Goal: Task Accomplishment & Management: Use online tool/utility

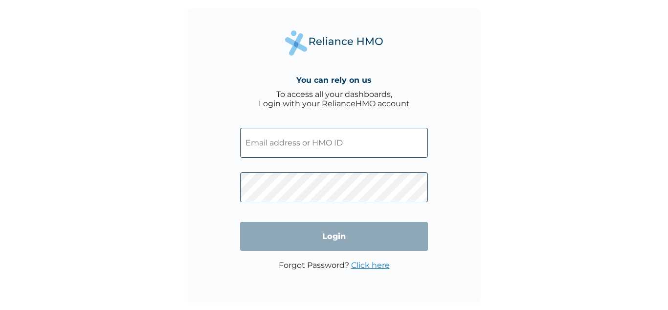
type input "[EMAIL_ADDRESS][DOMAIN_NAME]"
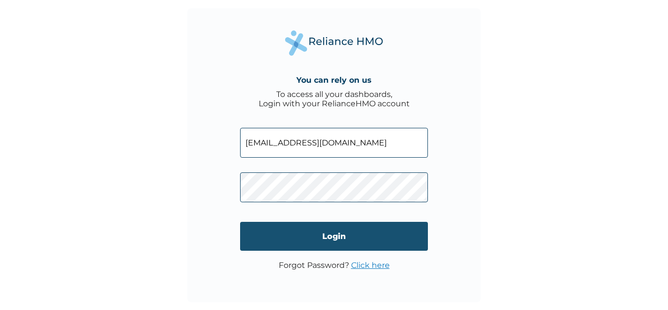
click at [333, 237] on input "Login" at bounding box center [334, 236] width 188 height 29
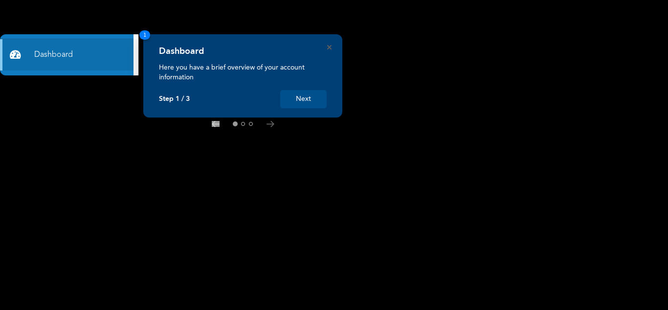
click at [298, 95] on button "Next" at bounding box center [303, 99] width 46 height 18
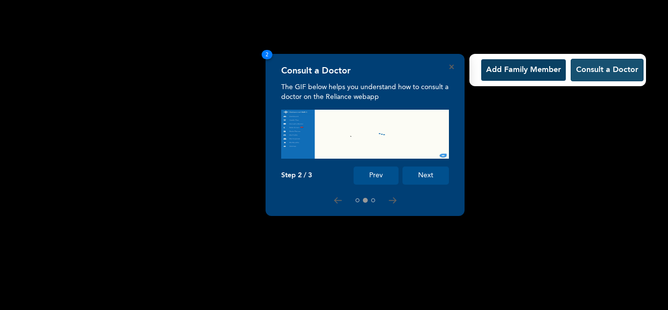
click at [583, 72] on button "Consult a Doctor" at bounding box center [607, 70] width 73 height 23
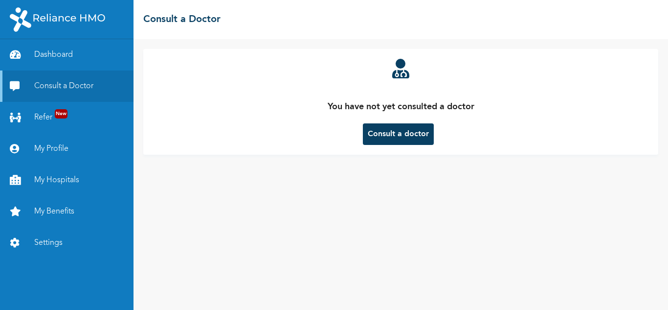
click at [391, 136] on button "Consult a doctor" at bounding box center [398, 134] width 71 height 22
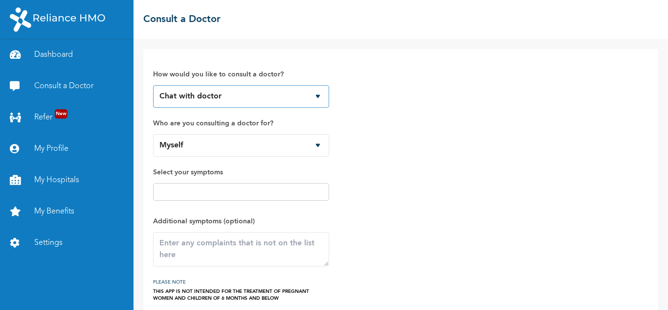
click at [318, 97] on select "Chat with doctor Phone Call" at bounding box center [241, 96] width 176 height 23
select select "2"
click at [153, 85] on select "Chat with doctor Phone Call" at bounding box center [241, 96] width 176 height 23
click at [256, 198] on div at bounding box center [241, 192] width 176 height 18
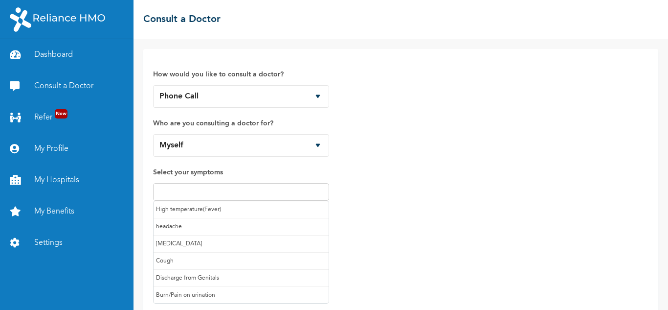
click at [273, 190] on input "text" at bounding box center [241, 192] width 170 height 12
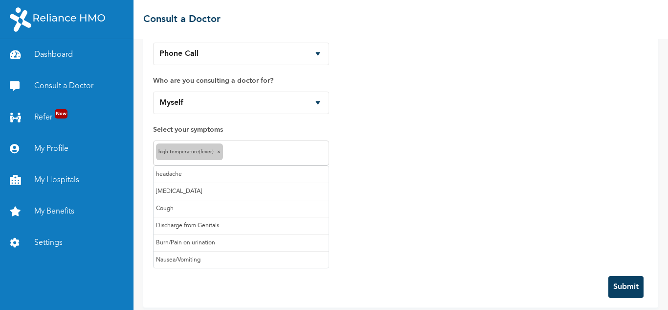
click at [277, 158] on input "text" at bounding box center [276, 153] width 101 height 12
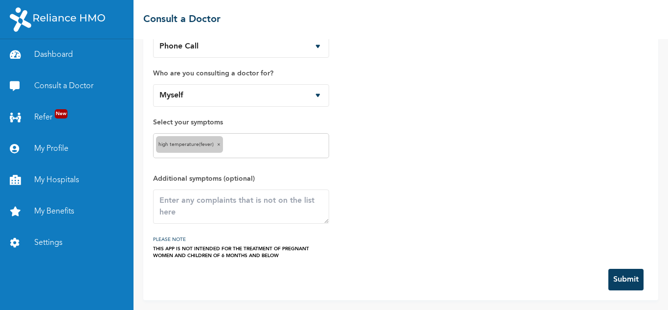
click at [394, 163] on div "How would you like to consult a doctor? Chat with doctor Phone Call Who are you…" at bounding box center [401, 134] width 496 height 250
click at [217, 141] on div "High temperature(Fever) ×" at bounding box center [189, 144] width 67 height 17
click at [217, 143] on span "×" at bounding box center [218, 144] width 3 height 5
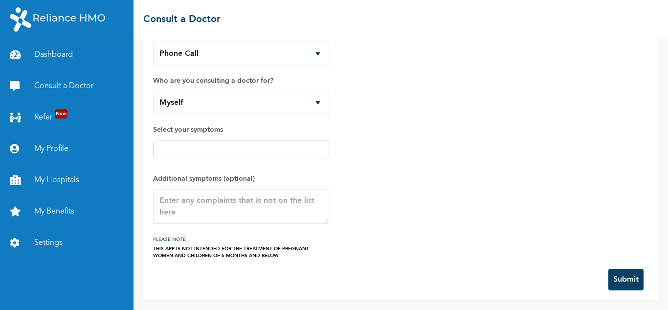
scroll to position [43, 0]
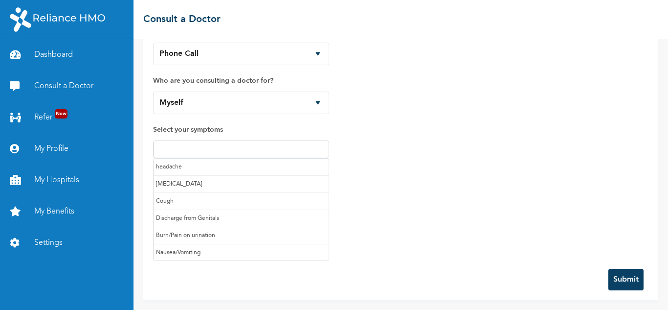
click at [310, 149] on input "text" at bounding box center [241, 149] width 170 height 12
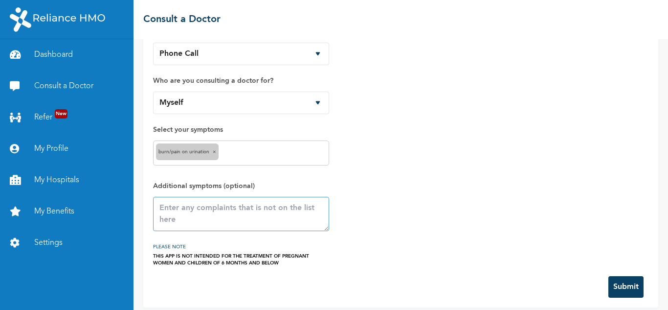
click at [217, 210] on textarea at bounding box center [241, 214] width 176 height 34
click at [176, 206] on textarea "I fell feverish" at bounding box center [241, 214] width 176 height 34
click at [194, 208] on textarea "feverish" at bounding box center [241, 214] width 176 height 34
type textarea "feverish sensation"
click at [615, 284] on button "Submit" at bounding box center [626, 287] width 35 height 22
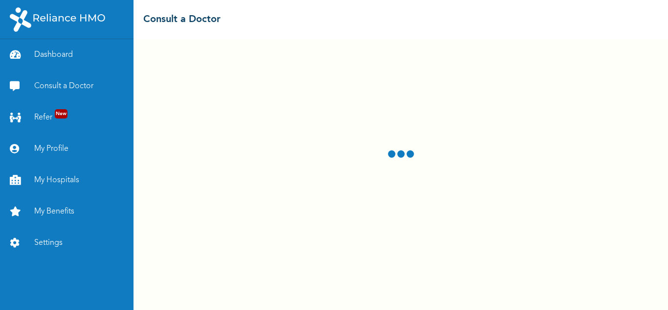
select select "2"
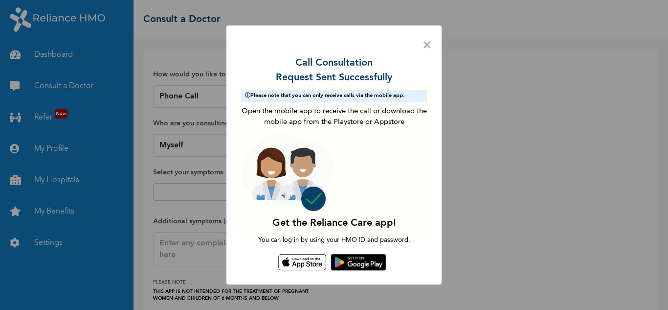
click at [424, 43] on span "×" at bounding box center [427, 45] width 9 height 21
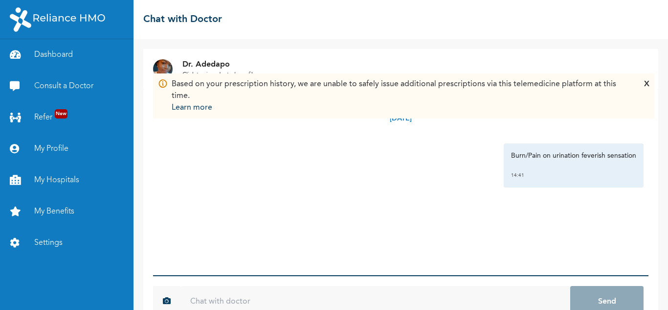
scroll to position [27, 0]
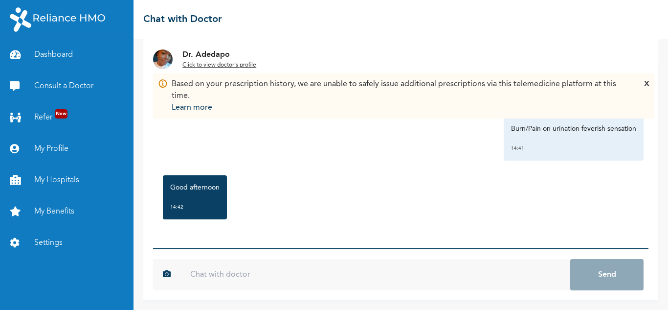
click at [391, 233] on div "[DATE] Burn/Pain on urination feverish sensation 14:41 Good afternoon 14:42 *" at bounding box center [401, 155] width 496 height 186
click at [177, 232] on div "[DATE] Burn/Pain on urination feverish sensation 14:41 Good afternoon 14:42 *" at bounding box center [401, 155] width 496 height 186
click at [151, 229] on div "Based on your prescription history, we are unable to safely issue additional pr…" at bounding box center [400, 181] width 515 height 238
click at [273, 227] on div "[DATE] Burn/Pain on urination feverish sensation 14:41 Good afternoon 14:42 *" at bounding box center [401, 155] width 496 height 186
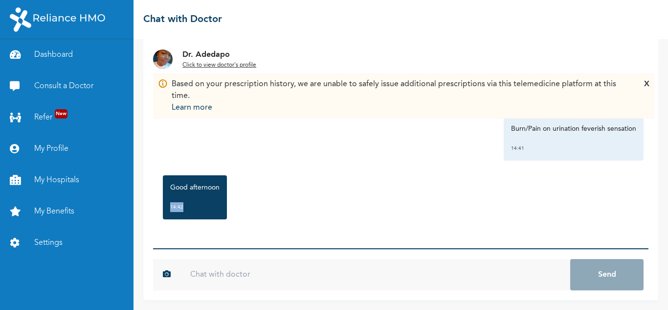
click at [273, 227] on div "[DATE] Burn/Pain on urination feverish sensation 14:41 Good afternoon 14:42 *" at bounding box center [401, 155] width 496 height 186
click at [240, 238] on div "[DATE] Burn/Pain on urination feverish sensation 14:41 Good afternoon 14:42 *" at bounding box center [401, 155] width 496 height 186
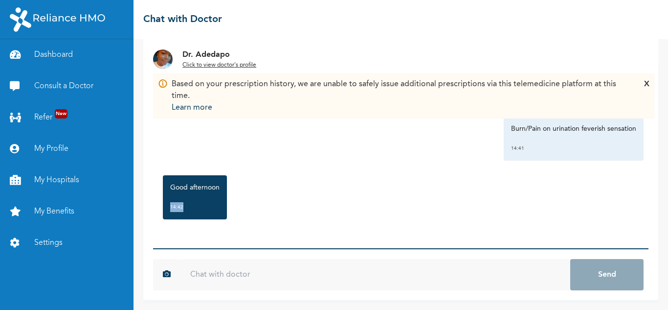
click at [240, 238] on div "[DATE] Burn/Pain on urination feverish sensation 14:41 Good afternoon 14:42 *" at bounding box center [401, 155] width 496 height 186
click at [646, 81] on div "X" at bounding box center [646, 95] width 5 height 35
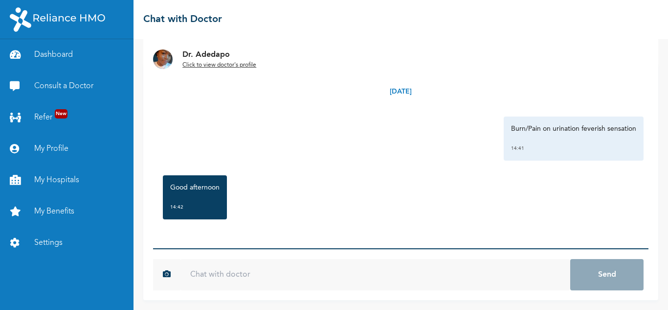
click at [216, 64] on u "Click to view doctor's profile" at bounding box center [219, 65] width 74 height 6
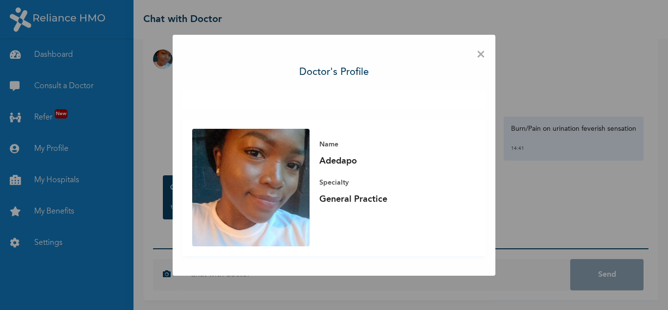
click at [482, 54] on span "×" at bounding box center [481, 55] width 9 height 21
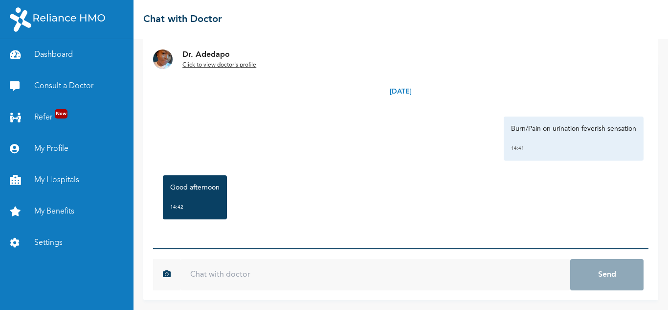
click at [221, 269] on input "text" at bounding box center [376, 274] width 390 height 31
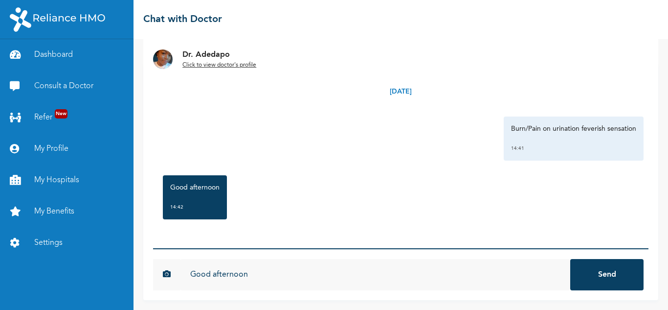
type input "Good afternoon"
click at [617, 273] on button "Send" at bounding box center [606, 274] width 73 height 31
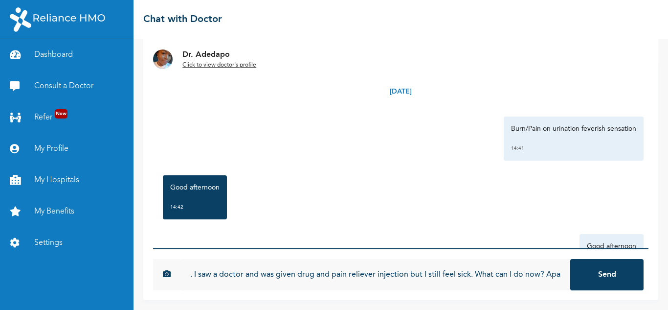
scroll to position [0, 181]
click at [531, 273] on input "I visited a hospital [DATE] due to [MEDICAL_DATA]. I saw a doctor and was given…" at bounding box center [376, 274] width 390 height 31
click at [556, 272] on input "I visited a hospital [DATE] due to [MEDICAL_DATA]. I saw a doctor and was given…" at bounding box center [376, 274] width 390 height 31
click at [555, 274] on input "I visited a hospital [DATE] due to [MEDICAL_DATA]. I saw a doctor and was given…" at bounding box center [376, 274] width 390 height 31
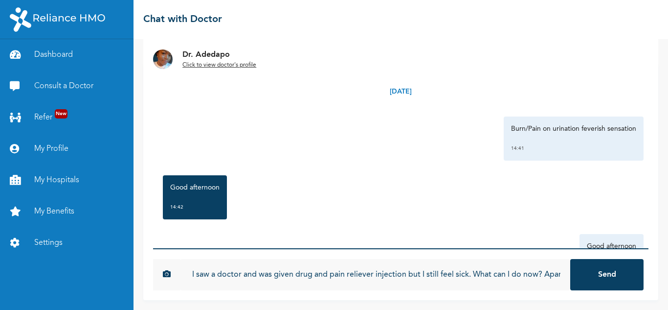
click at [555, 274] on input "I visited a hospital [DATE] due to [MEDICAL_DATA]. I saw a doctor and was given…" at bounding box center [376, 274] width 390 height 31
type input "I visited a hospital [DATE] due to [MEDICAL_DATA]. I saw a doctor and was given…"
click at [608, 272] on button "Send" at bounding box center [606, 274] width 73 height 31
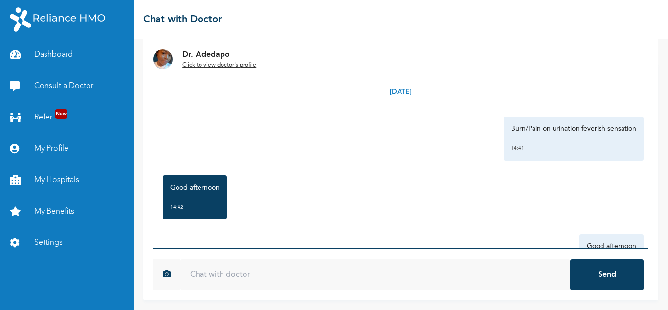
scroll to position [0, 0]
type input "Hello is the Dr. there?"
click at [595, 279] on button "Send" at bounding box center [606, 274] width 73 height 31
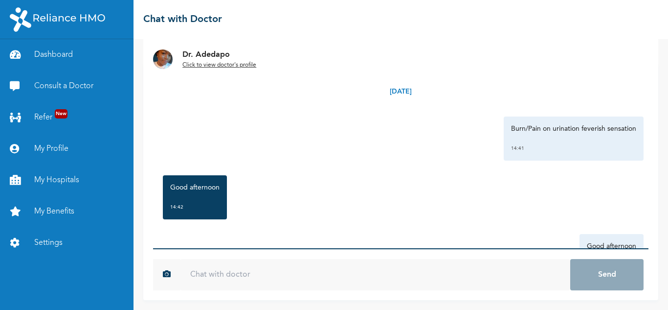
click at [660, 304] on div "Dr. Adedapo Click to view doctor's profile [DATE] Burn/Pain on urination feveri…" at bounding box center [401, 174] width 535 height 271
click at [497, 217] on div "Good afternoon 14:42" at bounding box center [401, 197] width 486 height 54
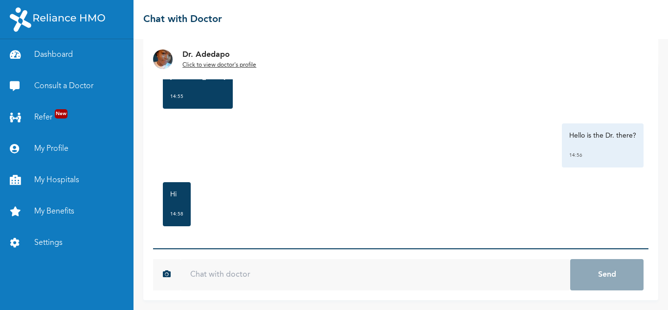
scroll to position [879, 0]
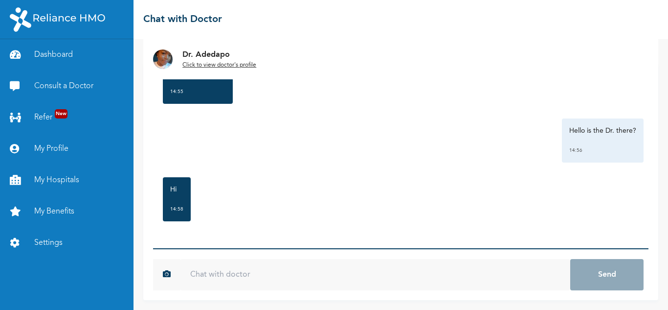
click at [273, 270] on input "text" at bounding box center [376, 274] width 390 height 31
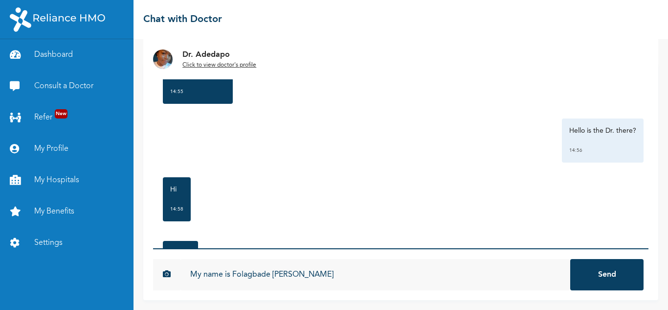
type input "My name is Folagbade [PERSON_NAME]"
click at [582, 271] on button "Send" at bounding box center [606, 274] width 73 height 31
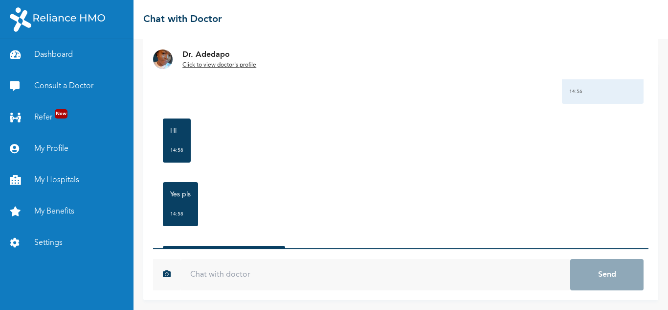
scroll to position [977, 0]
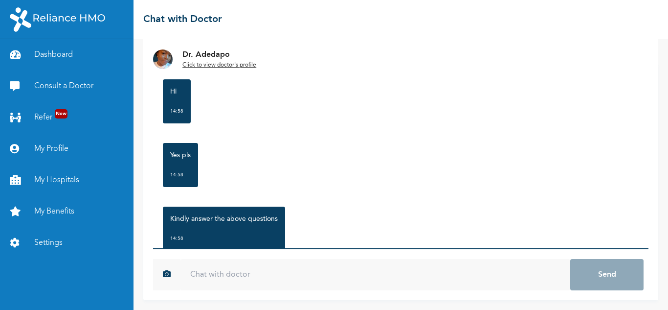
click at [307, 279] on input "text" at bounding box center [376, 274] width 390 height 31
click at [257, 278] on input "text" at bounding box center [376, 274] width 390 height 31
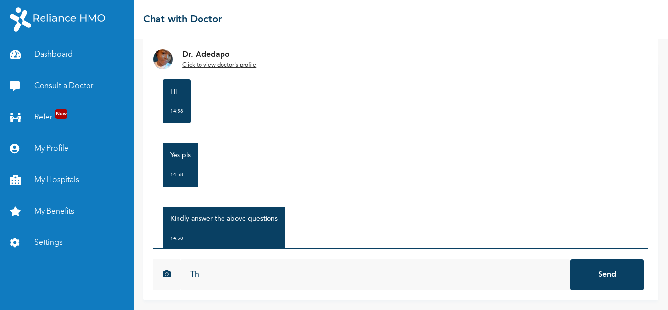
type input "T"
type input "Age is 48years"
click at [579, 276] on button "Send" at bounding box center [606, 274] width 73 height 31
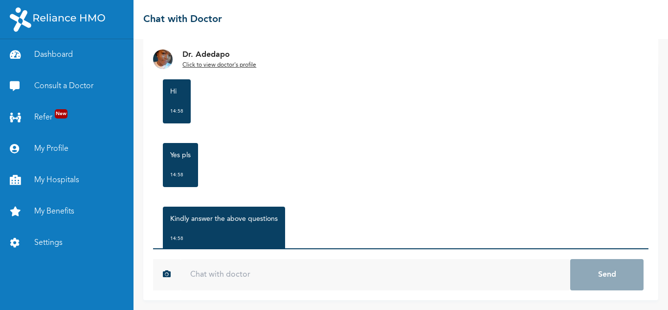
click at [434, 272] on input "text" at bounding box center [376, 274] width 390 height 31
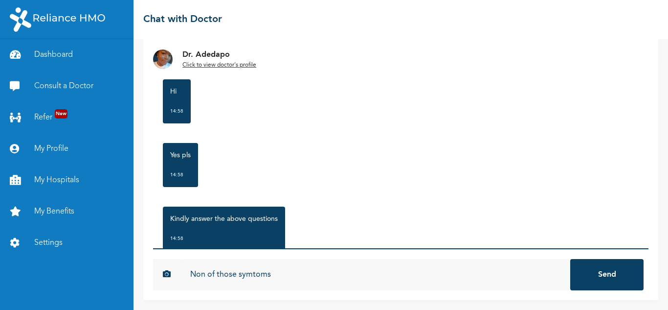
click at [251, 275] on input "Non of those symtoms" at bounding box center [376, 274] width 390 height 31
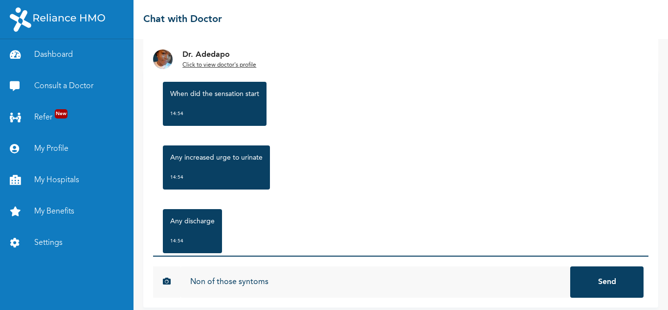
scroll to position [27, 0]
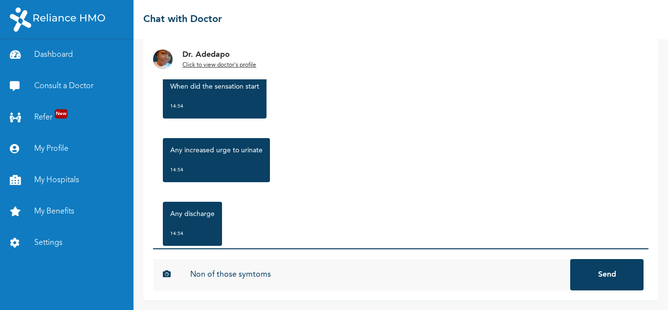
click at [254, 280] on input "Non of those symtoms" at bounding box center [376, 274] width 390 height 31
click at [259, 275] on input "Non of those symtoms" at bounding box center [376, 274] width 390 height 31
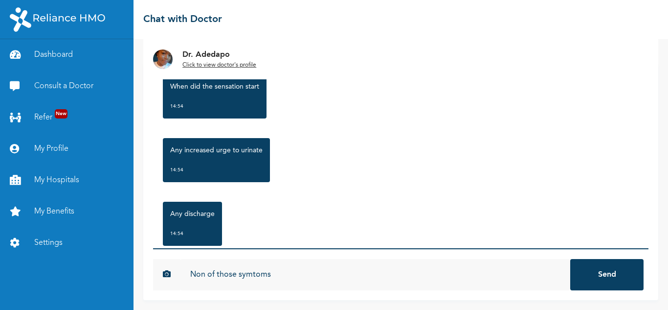
click at [259, 275] on input "Non of those symtoms" at bounding box center [376, 274] width 390 height 31
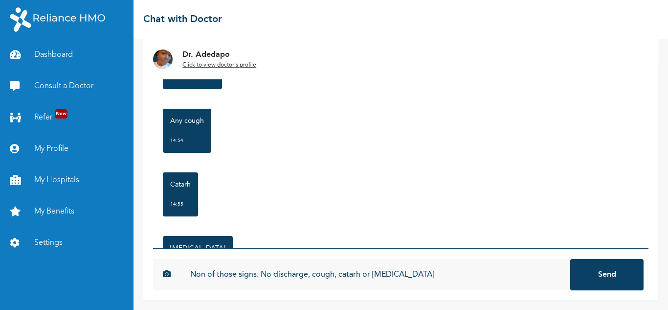
scroll to position [722, 0]
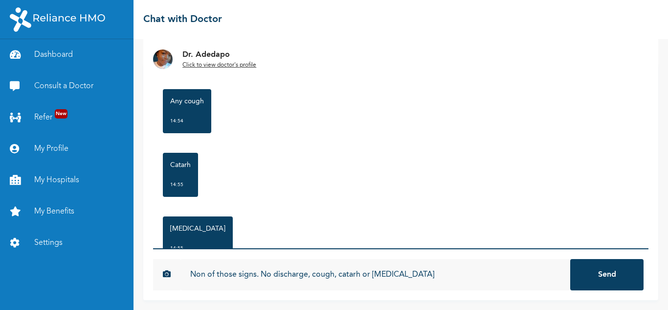
type input "Non of those signs. No discharge, cough, catarh or [MEDICAL_DATA]"
click at [591, 277] on button "Send" at bounding box center [606, 274] width 73 height 31
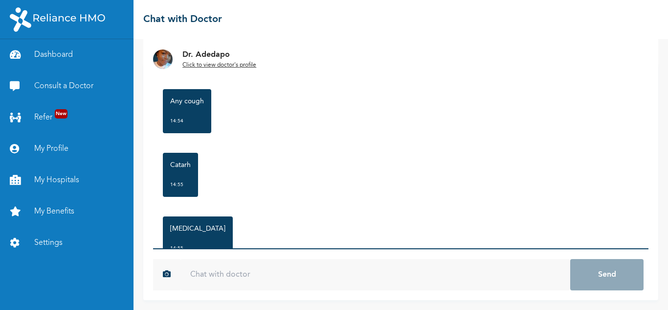
click at [432, 277] on input "text" at bounding box center [376, 274] width 390 height 31
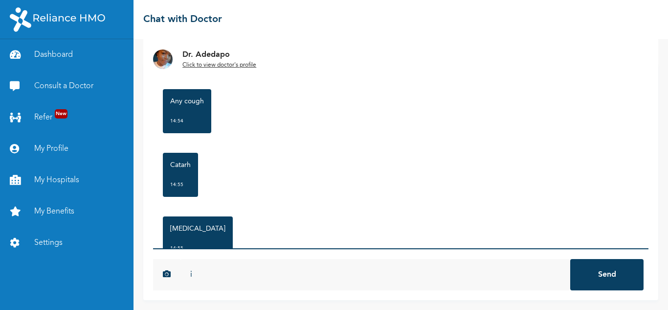
type input "i"
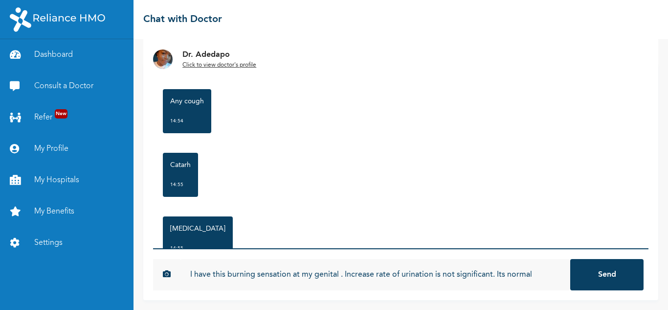
click at [339, 274] on input "I have this burning sensation at my genital . Increase rate of urination is not…" at bounding box center [376, 274] width 390 height 31
type input "I have this burning sensation at my genital even I am not urinating . Increase …"
click at [590, 271] on button "Send" at bounding box center [606, 274] width 73 height 31
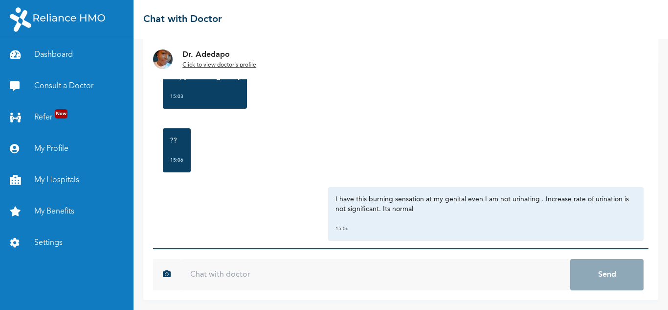
scroll to position [1422, 0]
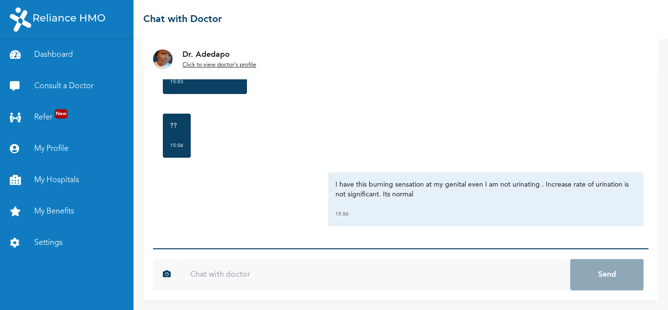
click at [344, 278] on input "text" at bounding box center [376, 274] width 390 height 31
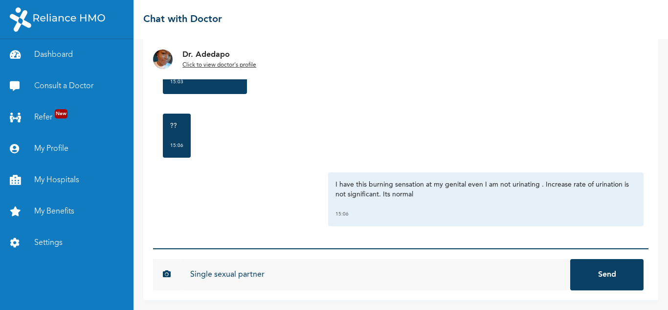
type input "Single sexual partner"
click at [604, 281] on button "Send" at bounding box center [606, 274] width 73 height 31
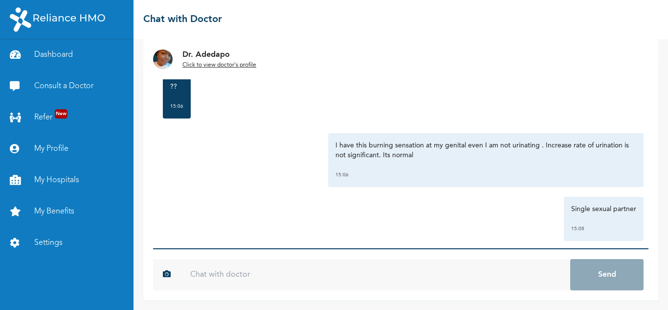
scroll to position [1476, 0]
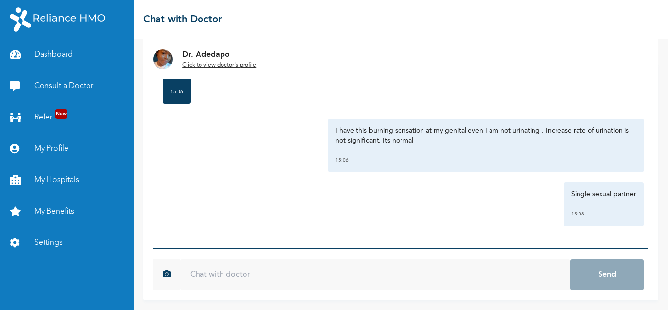
click at [569, 140] on p "I have this burning sensation at my genital even I am not urinating . Increase …" at bounding box center [486, 136] width 301 height 20
click at [282, 281] on input "text" at bounding box center [376, 274] width 390 height 31
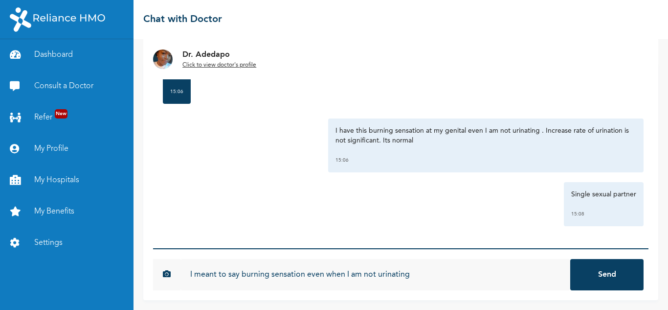
type input "I meant to say burning sensation even when I am not urinating"
click at [605, 281] on button "Send" at bounding box center [606, 274] width 73 height 31
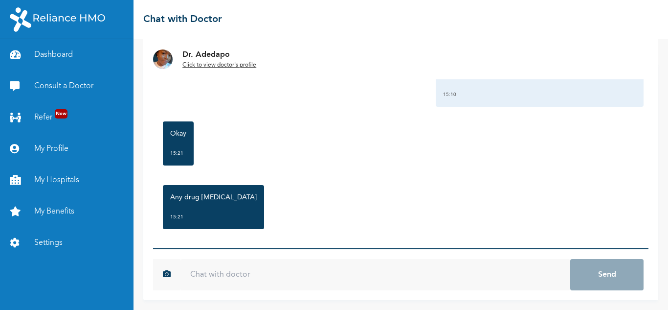
scroll to position [1657, 0]
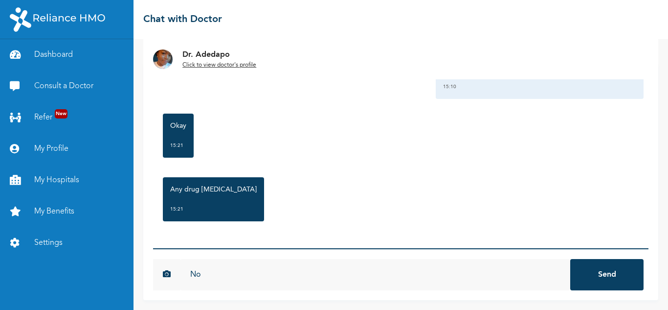
type input "No"
click at [597, 273] on button "Send" at bounding box center [606, 274] width 73 height 31
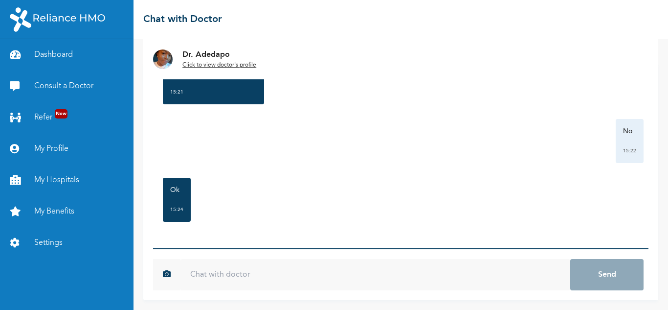
scroll to position [1774, 0]
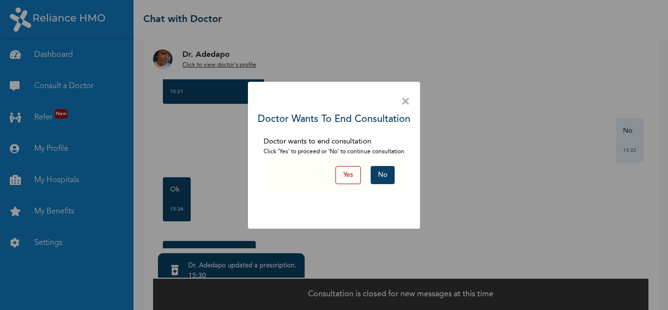
click at [349, 173] on button "Yes" at bounding box center [348, 175] width 25 height 18
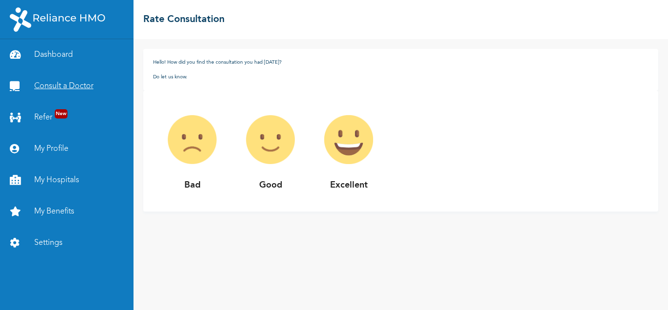
click at [78, 85] on link "Consult a Doctor" at bounding box center [67, 85] width 134 height 31
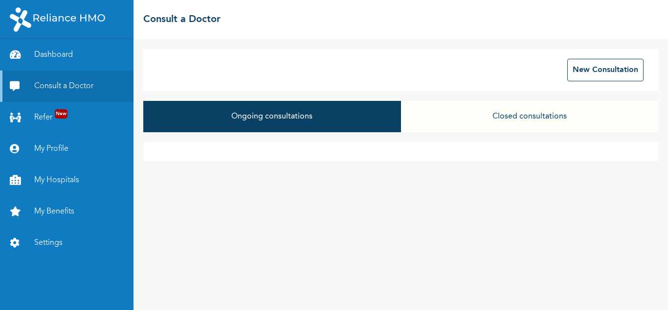
click at [298, 120] on button "Ongoing consultations" at bounding box center [271, 116] width 257 height 31
click at [278, 119] on button "Ongoing consultations" at bounding box center [271, 116] width 257 height 31
click at [273, 124] on button "Ongoing consultations" at bounding box center [271, 116] width 257 height 31
click at [267, 122] on button "Ongoing consultations" at bounding box center [271, 116] width 257 height 31
click at [273, 115] on button "Ongoing consultations" at bounding box center [271, 116] width 257 height 31
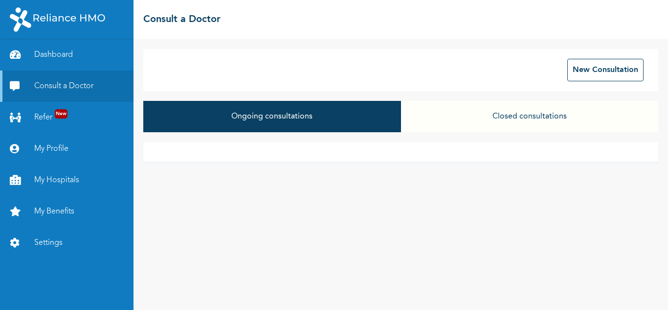
click at [273, 115] on button "Ongoing consultations" at bounding box center [271, 116] width 257 height 31
click at [285, 127] on button "Ongoing consultations" at bounding box center [271, 116] width 257 height 31
click at [288, 118] on button "Ongoing consultations" at bounding box center [271, 116] width 257 height 31
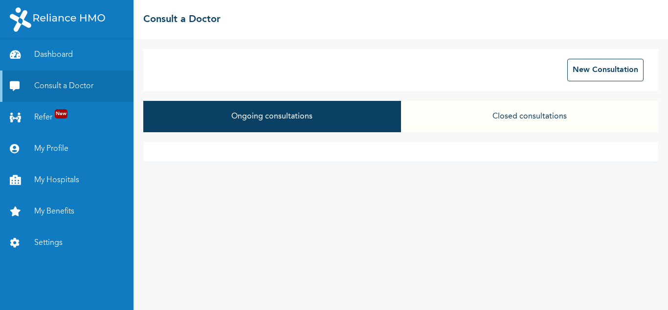
click at [288, 118] on button "Ongoing consultations" at bounding box center [271, 116] width 257 height 31
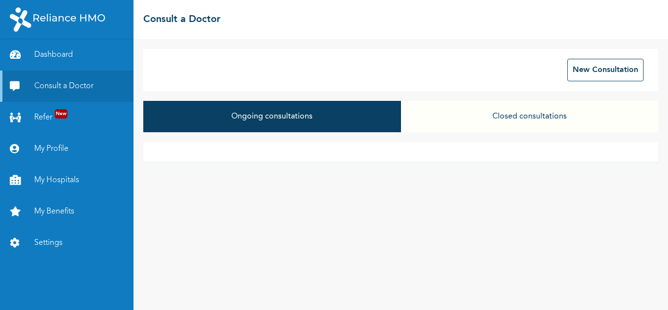
click at [288, 118] on button "Ongoing consultations" at bounding box center [271, 116] width 257 height 31
click at [668, 127] on div "New Consultation Ongoing consultations Closed consultations" at bounding box center [401, 174] width 535 height 271
click at [467, 114] on button "Closed consultations" at bounding box center [529, 116] width 257 height 31
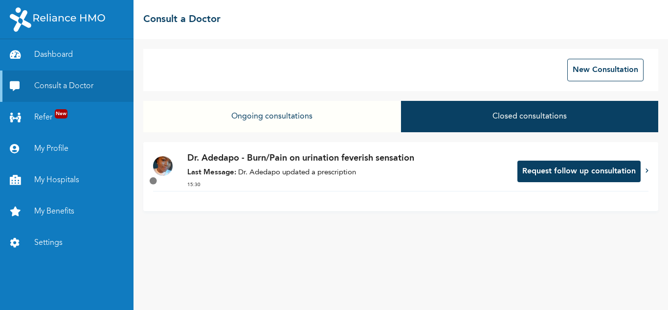
click at [576, 169] on button "Request follow up consultation" at bounding box center [579, 171] width 123 height 22
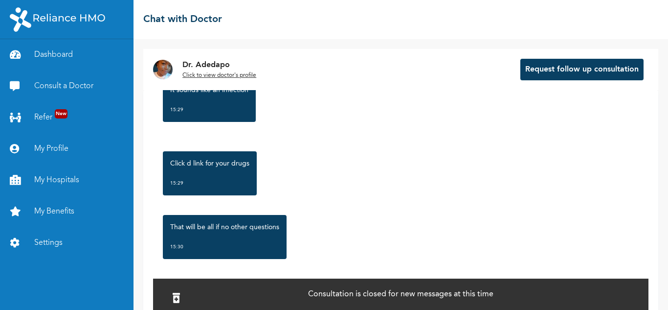
scroll to position [1984, 0]
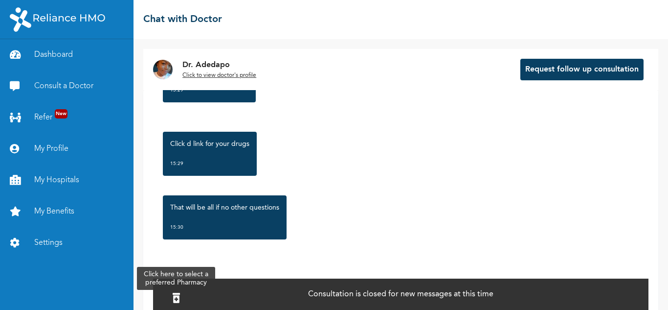
click at [179, 298] on icon at bounding box center [176, 298] width 7 height 10
click at [264, 297] on div "Consultation is closed for new messages at this time" at bounding box center [401, 293] width 496 height 32
click at [178, 295] on icon at bounding box center [176, 298] width 7 height 10
click at [172, 296] on div at bounding box center [176, 298] width 17 height 21
click at [178, 299] on icon at bounding box center [176, 298] width 7 height 10
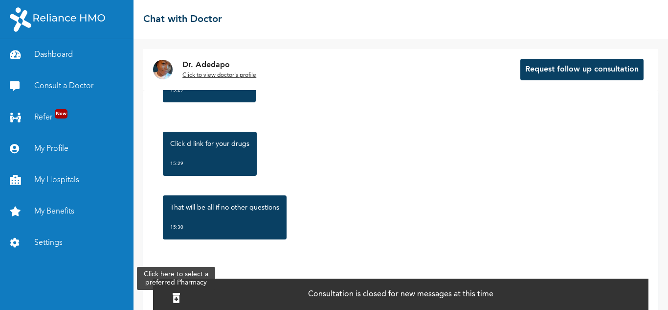
click at [178, 299] on icon at bounding box center [176, 298] width 7 height 10
click at [177, 291] on div at bounding box center [176, 298] width 17 height 21
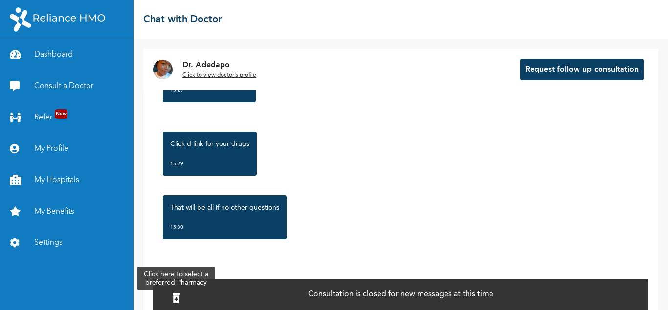
click at [177, 291] on div at bounding box center [176, 298] width 17 height 21
click at [179, 300] on icon at bounding box center [176, 298] width 7 height 10
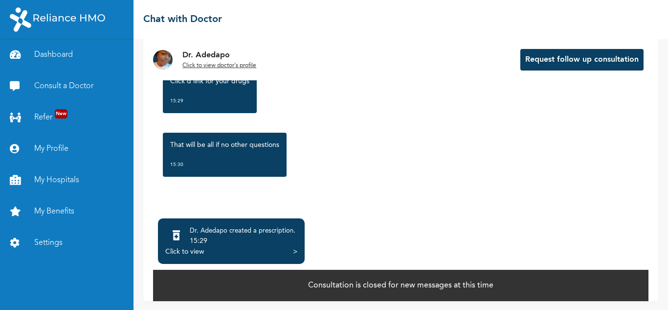
scroll to position [64, 0]
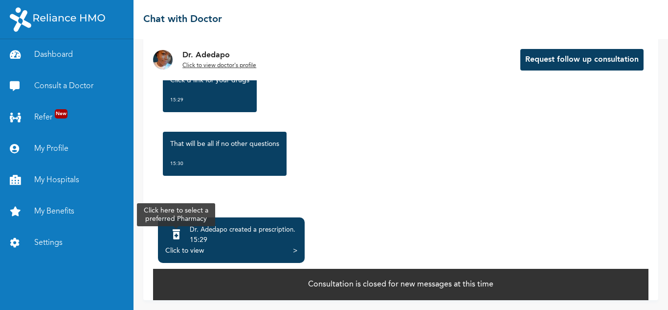
click at [176, 232] on icon at bounding box center [176, 234] width 7 height 10
click at [186, 249] on div "Click to view" at bounding box center [184, 251] width 39 height 10
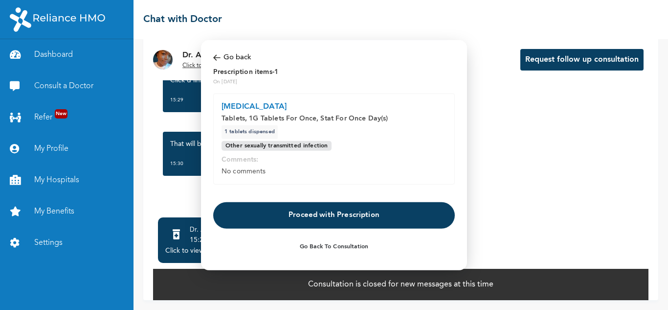
click at [345, 218] on button "Proceed with Prescription" at bounding box center [334, 215] width 242 height 26
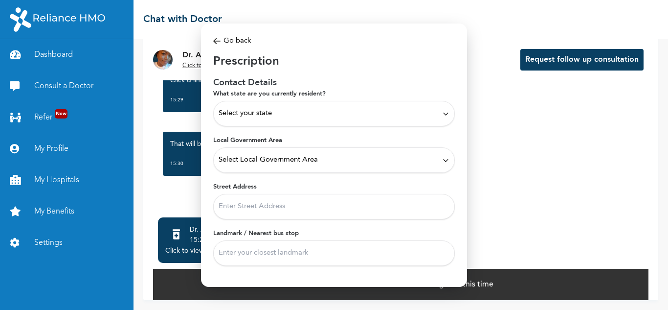
click at [442, 113] on icon at bounding box center [445, 113] width 7 height 7
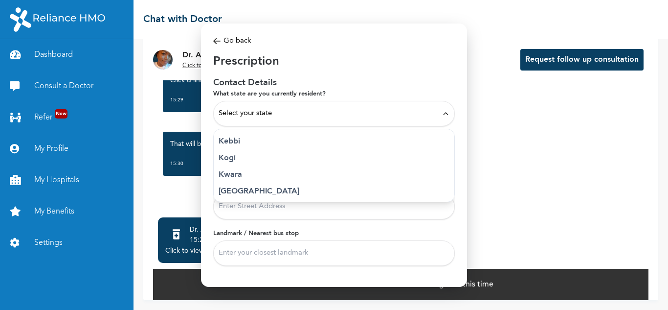
scroll to position [359, 0]
click at [236, 182] on p "[GEOGRAPHIC_DATA]" at bounding box center [334, 183] width 231 height 12
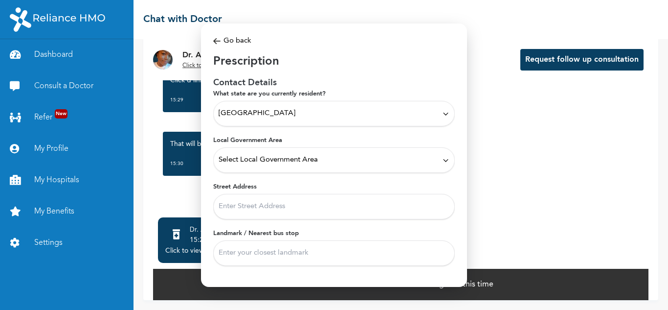
click at [442, 160] on icon at bounding box center [445, 159] width 7 height 7
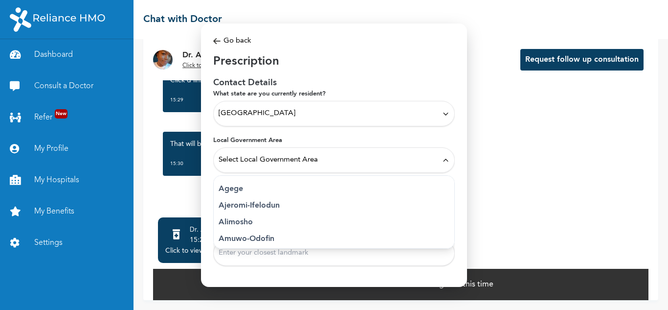
click at [239, 222] on p "Alimosho" at bounding box center [334, 222] width 231 height 12
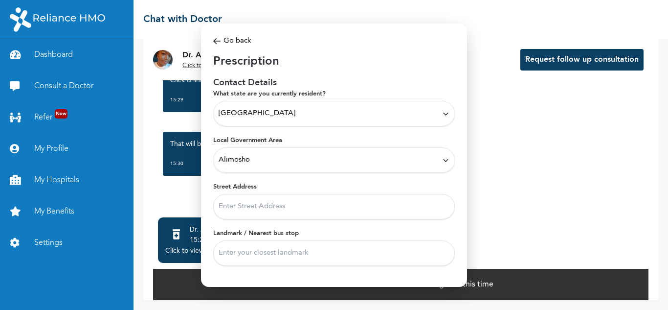
click at [316, 208] on input "Street Address" at bounding box center [334, 206] width 242 height 25
type input "[STREET_ADDRESS]"
click at [283, 254] on input "Landmark / Nearest bus stop" at bounding box center [334, 252] width 242 height 25
type input "Ore Ofe Bustop"
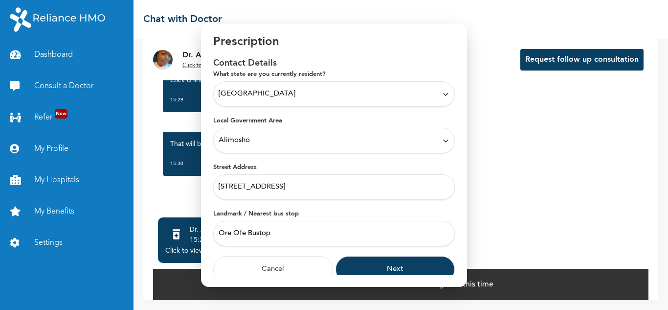
scroll to position [27, 0]
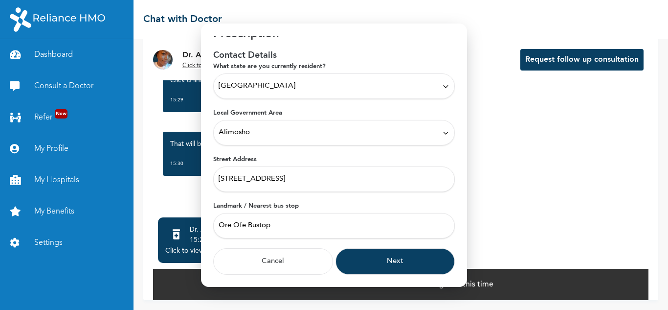
click at [394, 263] on button "Next" at bounding box center [396, 261] width 120 height 26
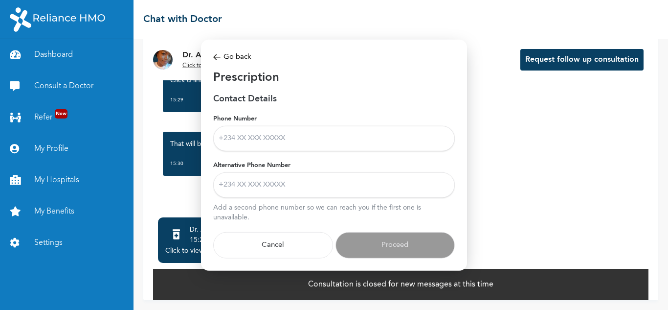
click at [279, 135] on input "Phone Number" at bounding box center [334, 138] width 242 height 25
type input "0803 281 0000"
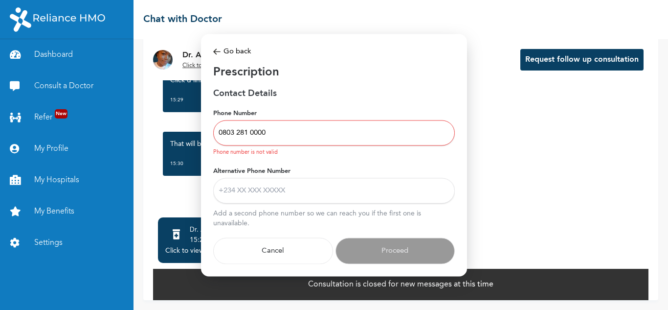
click at [275, 193] on input "Alternative Phone Number" at bounding box center [334, 190] width 242 height 25
type input "08053371504"
click at [277, 133] on input "0803 281 0000" at bounding box center [334, 132] width 242 height 25
type input "[PHONE_NUMBER]"
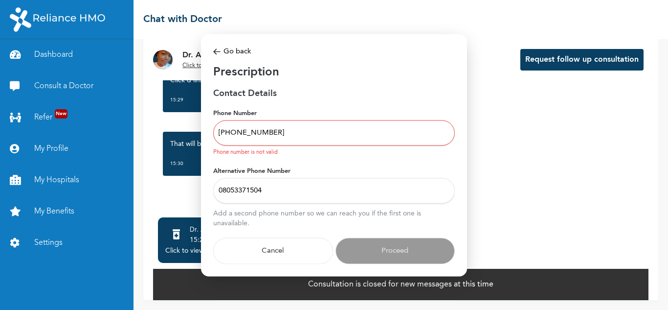
click at [223, 188] on input "08053371504" at bounding box center [334, 190] width 242 height 25
click at [271, 191] on input "08053371504" at bounding box center [334, 190] width 242 height 25
click at [223, 192] on input "08053371504" at bounding box center [334, 190] width 242 height 25
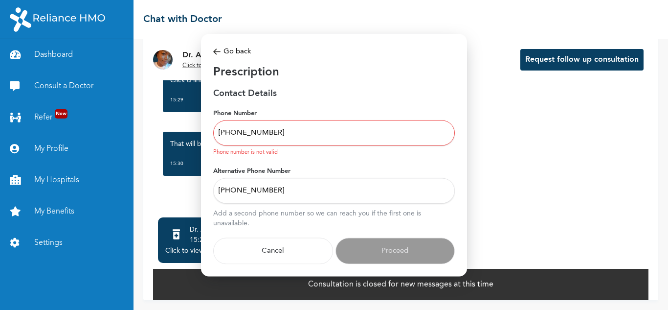
click at [285, 192] on input "[PHONE_NUMBER]" at bounding box center [334, 190] width 242 height 25
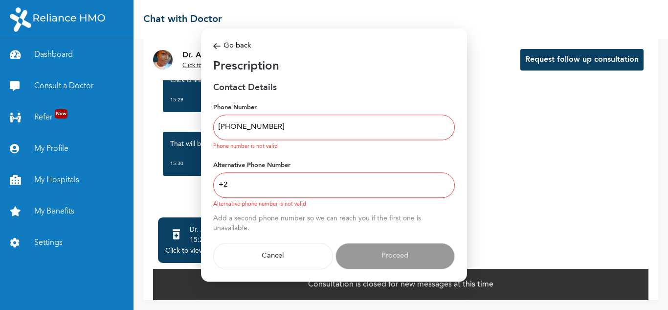
type input "+"
click at [284, 130] on input "[PHONE_NUMBER]" at bounding box center [334, 126] width 242 height 25
type input "+"
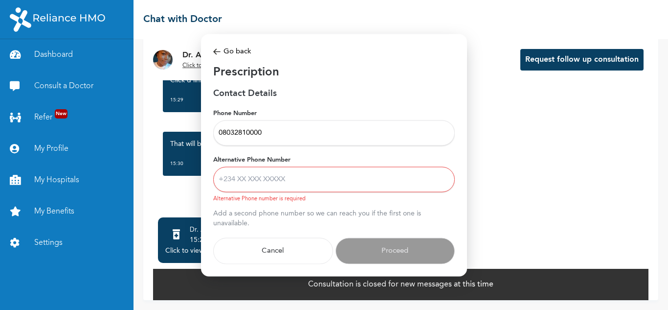
type input "08032810000"
click at [289, 180] on input "Alternative Phone Number" at bounding box center [334, 179] width 242 height 25
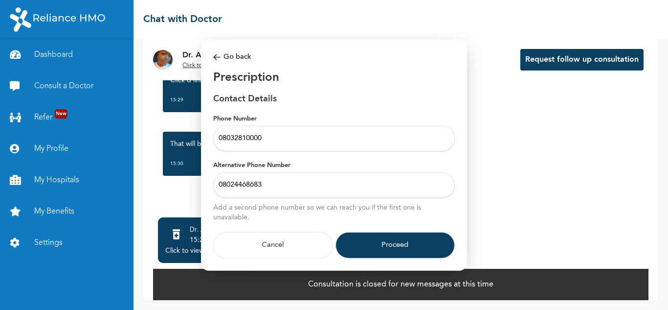
type input "08024468683"
click at [386, 249] on button "Proceed" at bounding box center [396, 245] width 120 height 26
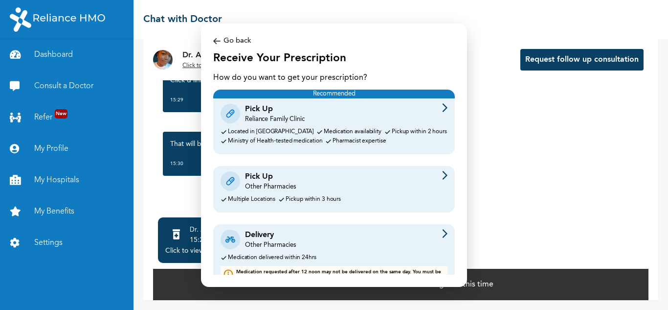
click at [442, 174] on img at bounding box center [444, 175] width 5 height 9
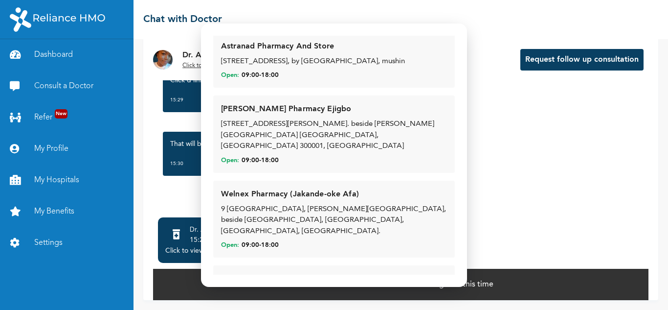
scroll to position [5238, 0]
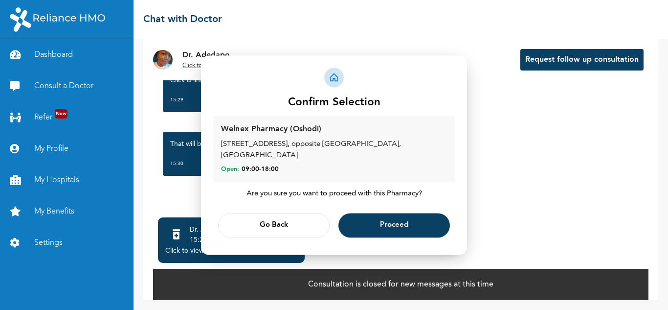
scroll to position [0, 0]
click at [392, 222] on span "Proceed" at bounding box center [394, 225] width 28 height 6
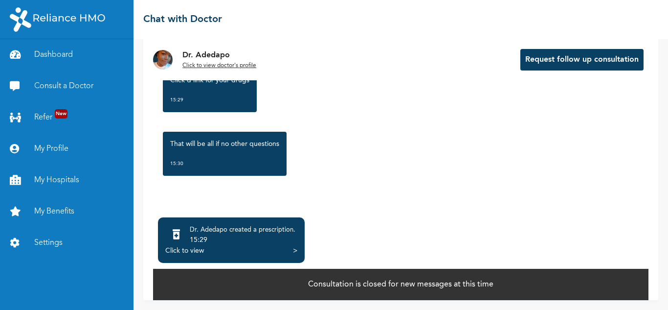
click at [660, 302] on div "Dr. Adedapo Click to view doctor's profile Request follow up consultation [DATE…" at bounding box center [401, 174] width 535 height 271
click at [295, 248] on div ">" at bounding box center [295, 251] width 4 height 10
